Goal: Find specific page/section: Find specific page/section

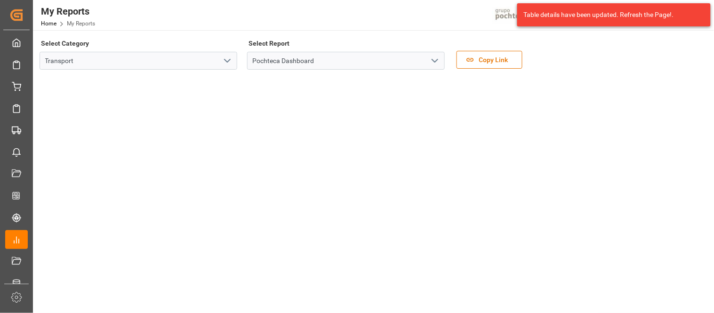
click at [627, 59] on div "Select Category Transport Select Report Pochteca Dashboard Copy Link" at bounding box center [373, 57] width 666 height 40
click at [583, 52] on div "Select Category Transport Select Report Pochteca Dashboard Copy Link" at bounding box center [373, 57] width 666 height 40
click at [700, 11] on div "Table details have been updated. Refresh the Page!." at bounding box center [614, 15] width 180 height 10
click at [385, 21] on div "My Reports Home My Reports Pochteca 6 Notifications Only show unread All Watchi…" at bounding box center [370, 15] width 688 height 30
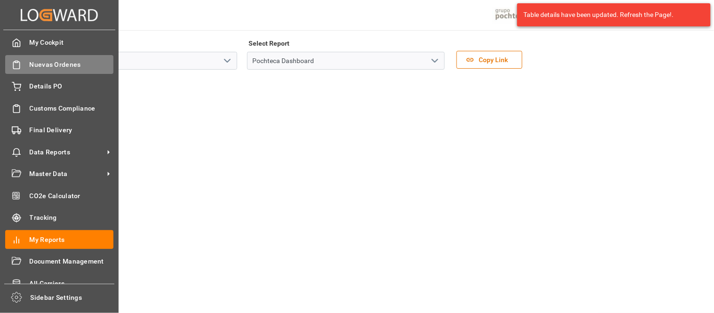
click at [49, 60] on span "Nuevas Ordenes" at bounding box center [72, 65] width 84 height 10
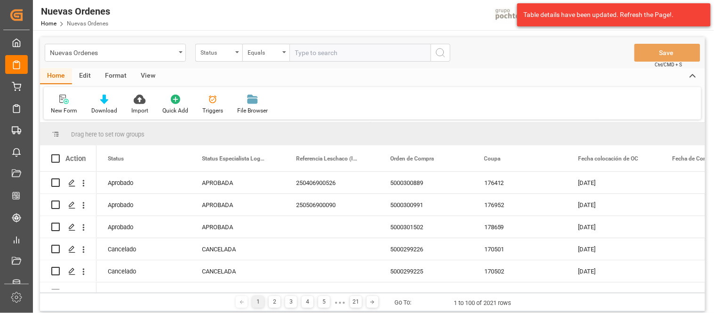
click at [534, 67] on div "Nuevas Ordenes Status Equals Save Ctrl/CMD + S" at bounding box center [372, 52] width 665 height 31
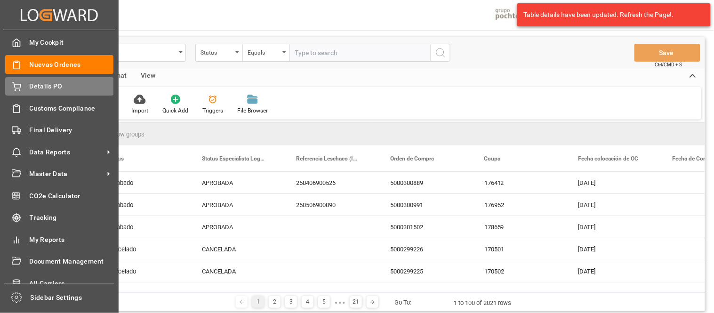
click at [45, 81] on span "Details PO" at bounding box center [72, 86] width 84 height 10
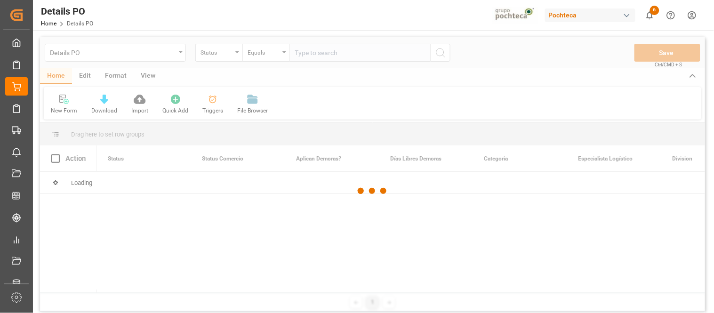
click at [629, 16] on div "button" at bounding box center [626, 15] width 9 height 9
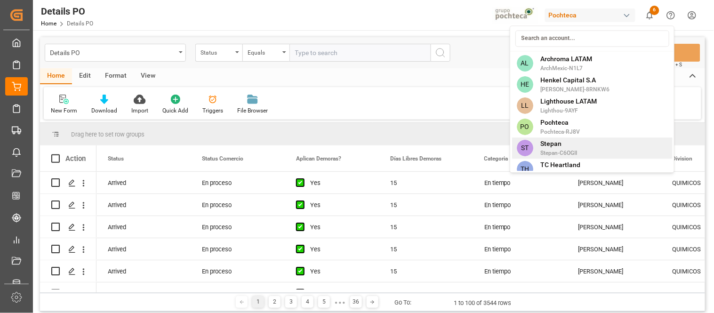
click at [569, 148] on span "Stepan" at bounding box center [559, 144] width 37 height 10
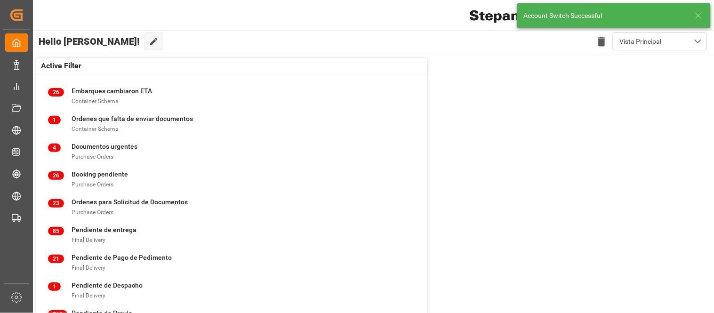
click at [699, 15] on line at bounding box center [699, 16] width 6 height 6
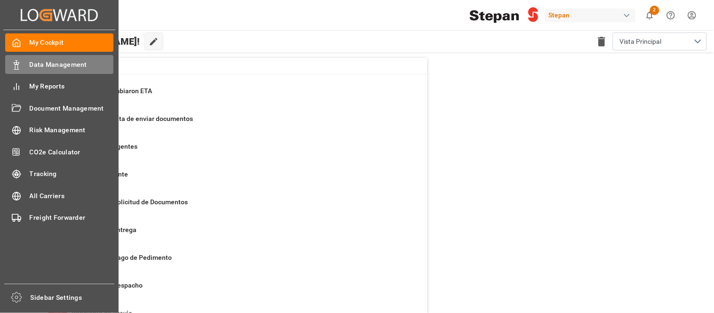
click at [33, 64] on span "Data Management" at bounding box center [72, 65] width 84 height 10
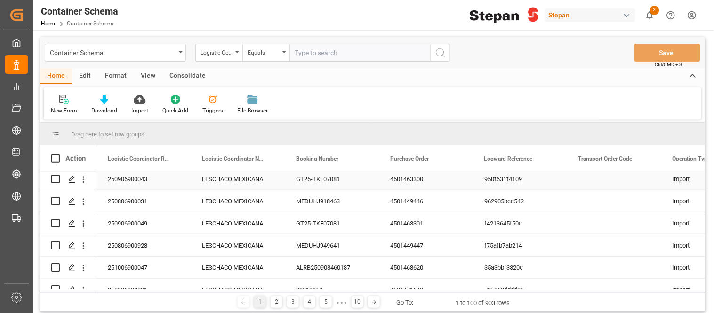
scroll to position [52, 0]
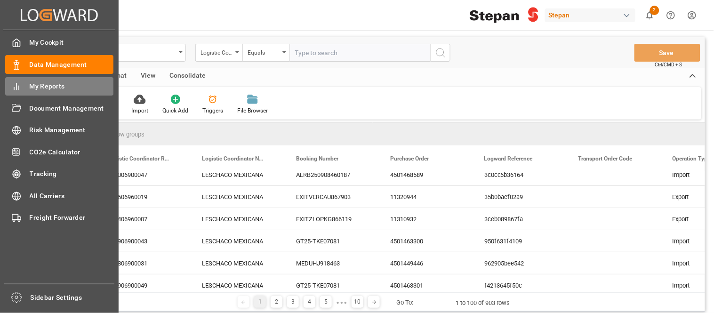
click at [21, 81] on div "My Reports My Reports" at bounding box center [59, 86] width 108 height 18
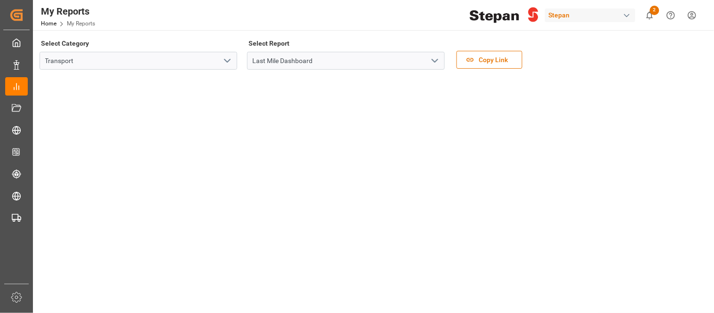
click at [436, 59] on icon "open menu" at bounding box center [434, 60] width 11 height 11
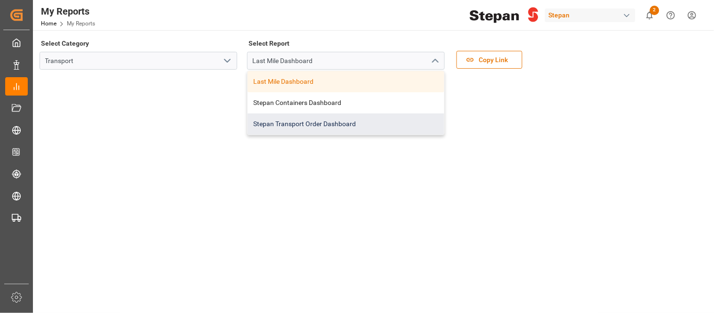
click at [311, 121] on div "Stepan Transport Order Dashboard" at bounding box center [346, 123] width 197 height 21
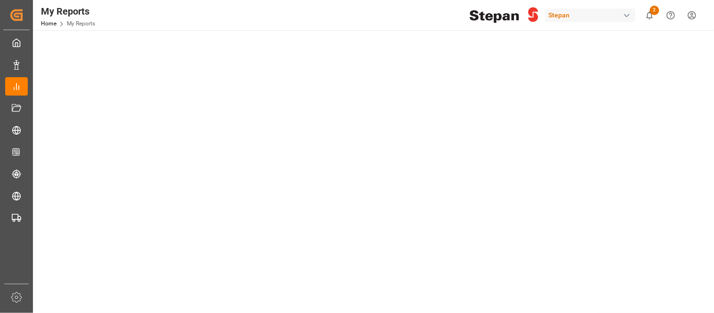
scroll to position [22, 0]
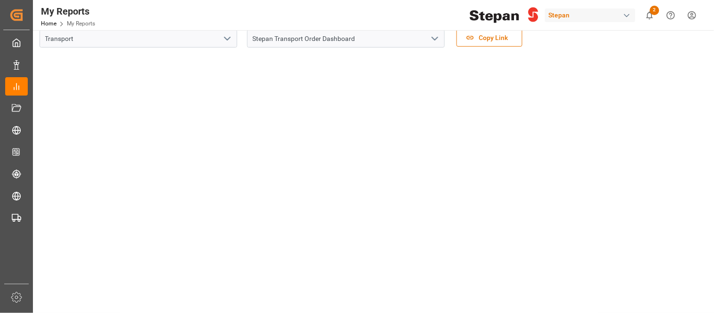
click at [435, 44] on button "open menu" at bounding box center [434, 39] width 14 height 15
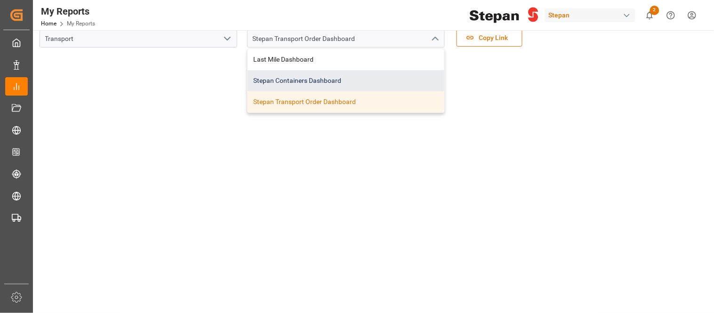
click at [279, 86] on div "Stepan Containers Dashboard" at bounding box center [346, 80] width 197 height 21
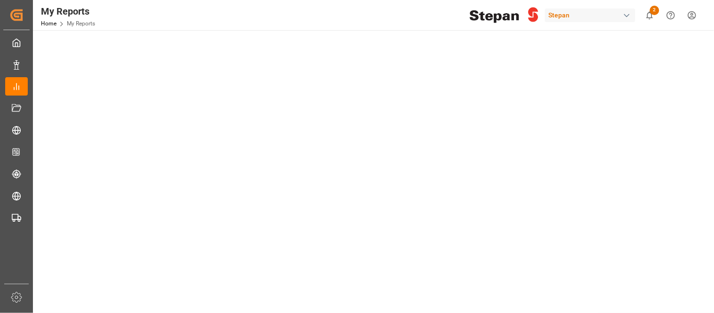
scroll to position [336, 0]
